Goal: Find contact information: Obtain details needed to contact an individual or organization

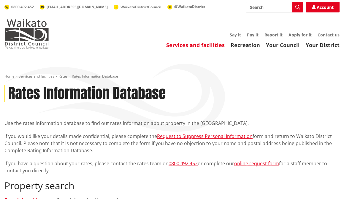
scroll to position [59, 0]
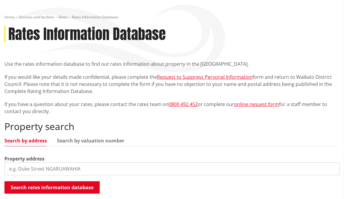
click at [39, 168] on input "search" at bounding box center [171, 169] width 335 height 13
paste input "[STREET_ADDRESS][PERSON_NAME]"
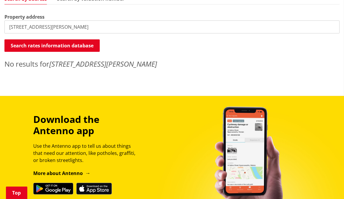
scroll to position [119, 0]
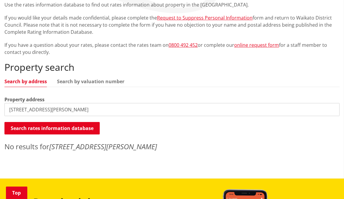
drag, startPoint x: 137, startPoint y: 108, endPoint x: 48, endPoint y: 110, distance: 89.0
click at [48, 110] on input "[STREET_ADDRESS][PERSON_NAME]" at bounding box center [171, 109] width 335 height 13
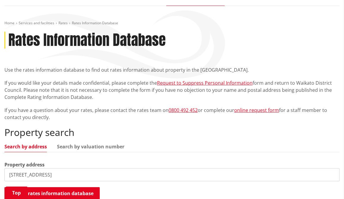
scroll to position [89, 0]
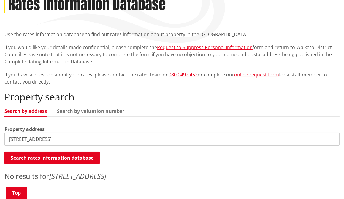
drag, startPoint x: 34, startPoint y: 140, endPoint x: -1, endPoint y: 141, distance: 35.0
click at [0, 141] on html "Skip to content Toggle search Toggle navigation Services and facilities Recreat…" at bounding box center [172, 190] width 344 height 559
paste input "[STREET_ADDRESS],"
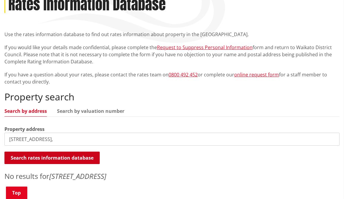
type input "[STREET_ADDRESS],"
click at [65, 159] on button "Search rates information database" at bounding box center [51, 158] width 95 height 12
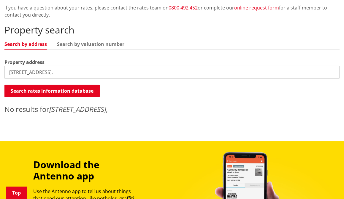
scroll to position [148, 0]
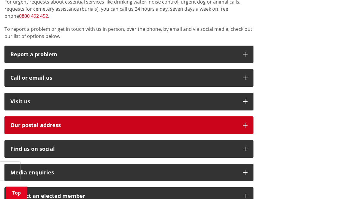
scroll to position [178, 0]
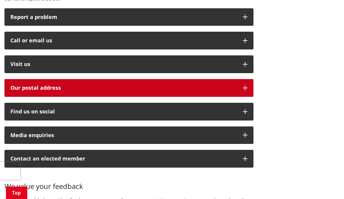
click at [55, 85] on h2 "Our postal address" at bounding box center [123, 88] width 226 height 6
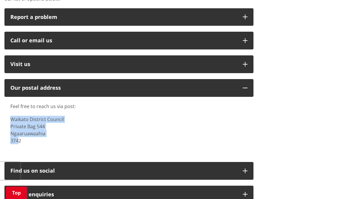
drag, startPoint x: 19, startPoint y: 141, endPoint x: 1, endPoint y: 119, distance: 28.4
click at [1, 119] on div "Looking for advice, support or action? We are here to help. Find out how to get…" at bounding box center [129, 118] width 258 height 353
copy p "Waikato District Council Private Bag 544 Ngaaruawaahia 374"
